Goal: Task Accomplishment & Management: Complete application form

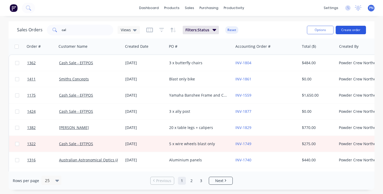
click at [347, 31] on button "Create order" at bounding box center [351, 30] width 30 height 9
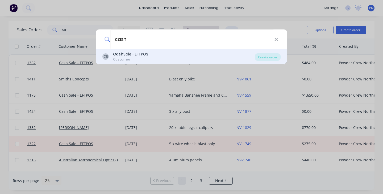
type input "cash"
click at [157, 58] on div "[PERSON_NAME] Sale - EFTPOS Customer" at bounding box center [178, 57] width 152 height 10
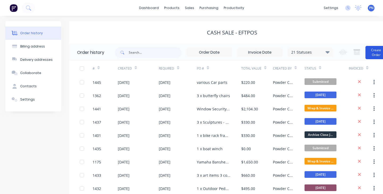
click at [382, 52] on button "Create Order" at bounding box center [375, 52] width 21 height 13
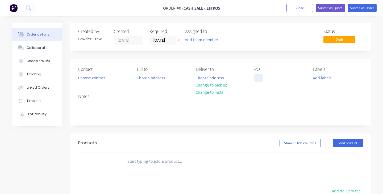
click at [261, 79] on div at bounding box center [258, 78] width 9 height 8
click at [276, 79] on div "GREEN LAMP" at bounding box center [270, 78] width 32 height 8
copy div "GREEN LAMP"
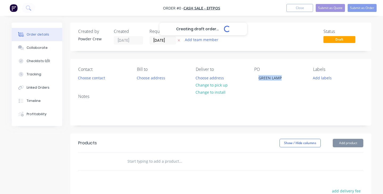
click at [347, 140] on div "Creating draft order... Loading... Order details Collaborate Checklists 0/0 Tra…" at bounding box center [191, 165] width 370 height 284
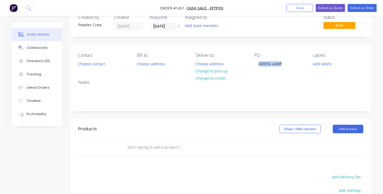
scroll to position [26, 0]
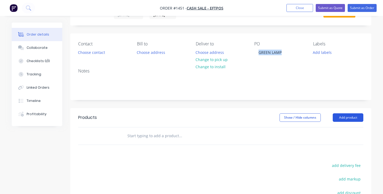
click at [344, 116] on button "Add product" at bounding box center [348, 118] width 31 height 9
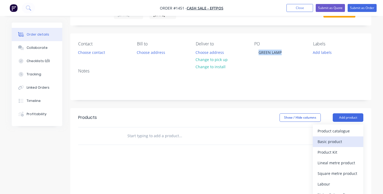
click at [331, 144] on div "Basic product" at bounding box center [338, 142] width 41 height 8
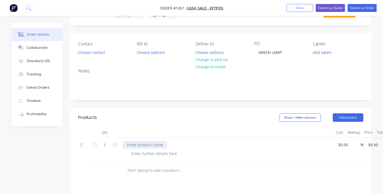
click at [147, 145] on div at bounding box center [145, 145] width 44 height 8
paste div
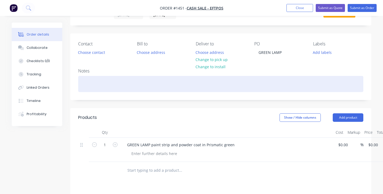
click at [93, 83] on div at bounding box center [220, 84] width 285 height 16
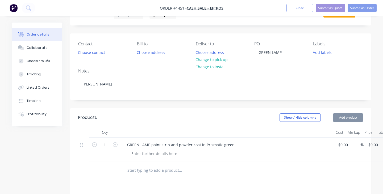
click at [270, 156] on div at bounding box center [229, 154] width 204 height 8
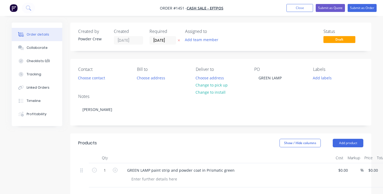
scroll to position [0, 0]
click at [360, 9] on button "Submit as Order" at bounding box center [362, 8] width 29 height 8
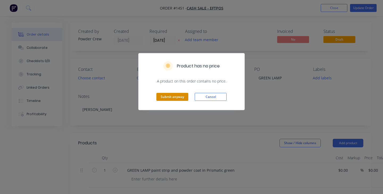
click at [174, 95] on button "Submit anyway" at bounding box center [172, 97] width 32 height 8
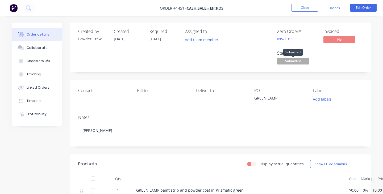
click at [290, 61] on span "Submitted" at bounding box center [293, 61] width 32 height 7
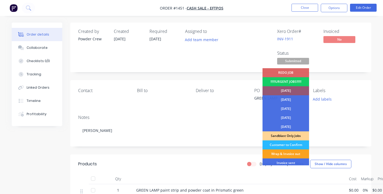
click at [289, 81] on div "!!!!!!URGENT JOBS!!!!!!" at bounding box center [285, 81] width 47 height 9
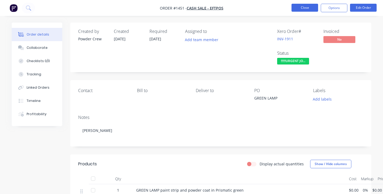
click at [300, 10] on button "Close" at bounding box center [304, 8] width 27 height 8
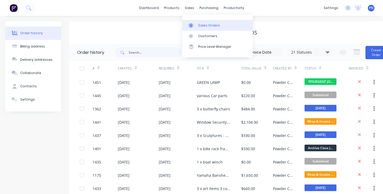
click at [206, 26] on div "Sales Orders" at bounding box center [209, 25] width 22 height 5
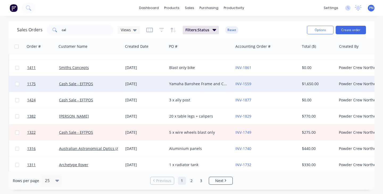
scroll to position [13, 0]
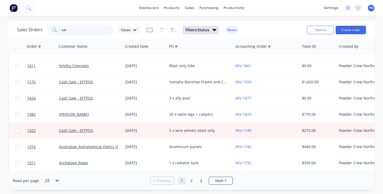
click at [96, 30] on input "cal" at bounding box center [88, 30] width 52 height 11
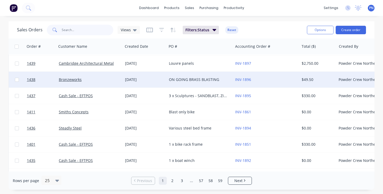
scroll to position [248, 0]
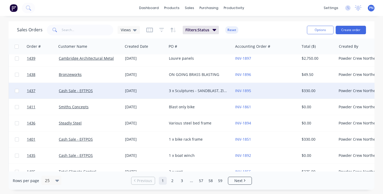
click at [160, 89] on div "[DATE]" at bounding box center [145, 90] width 40 height 5
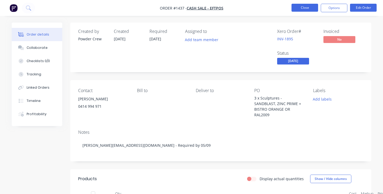
click at [305, 10] on button "Close" at bounding box center [304, 8] width 27 height 8
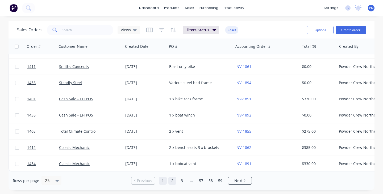
click at [172, 180] on link "2" at bounding box center [172, 181] width 8 height 8
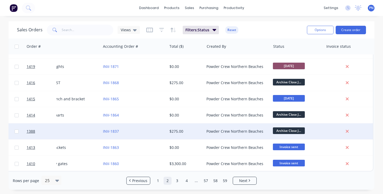
scroll to position [291, 134]
click at [183, 129] on div "$275.00" at bounding box center [184, 131] width 31 height 5
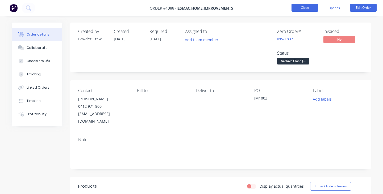
click at [303, 6] on button "Close" at bounding box center [304, 8] width 27 height 8
